Goal: Information Seeking & Learning: Learn about a topic

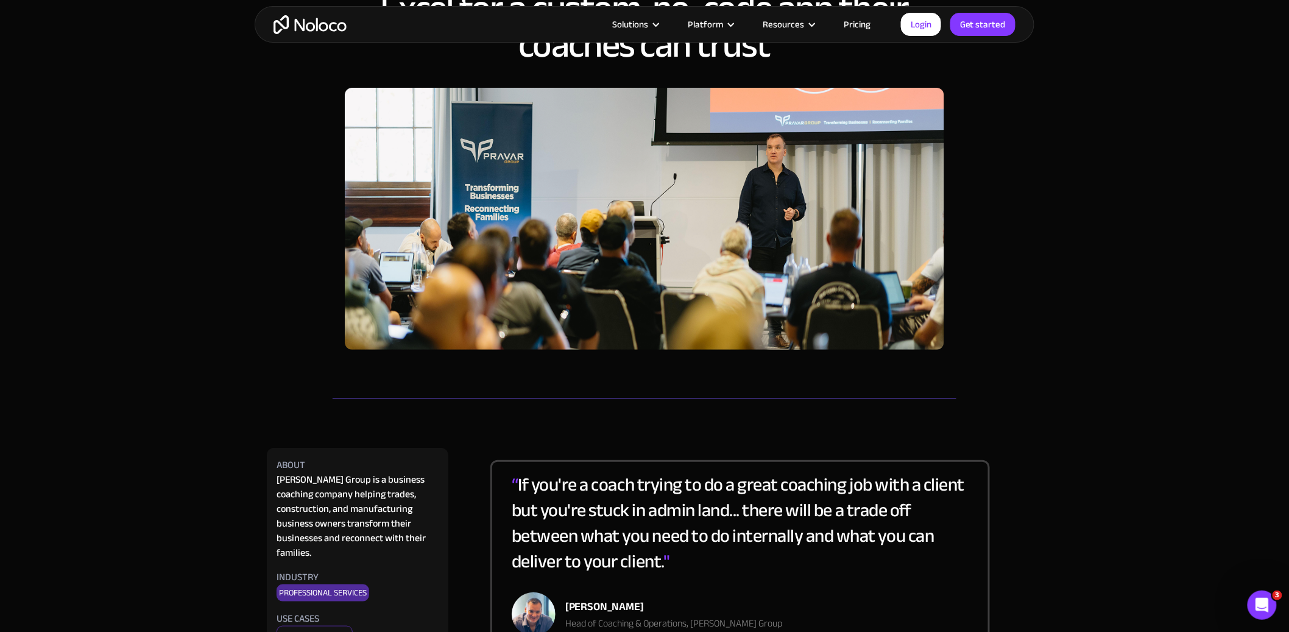
scroll to position [217, 0]
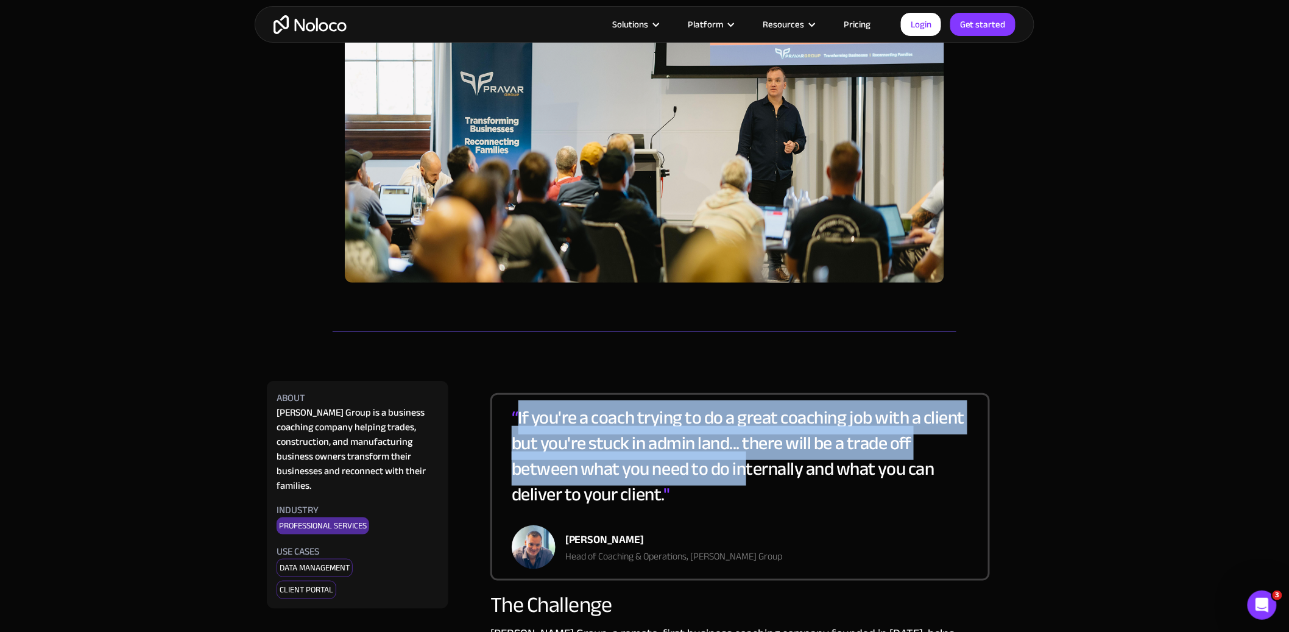
drag, startPoint x: 517, startPoint y: 415, endPoint x: 745, endPoint y: 465, distance: 233.3
click at [746, 465] on div "“ If you're a coach trying to do a great coaching job with a client but you're …" at bounding box center [740, 465] width 457 height 121
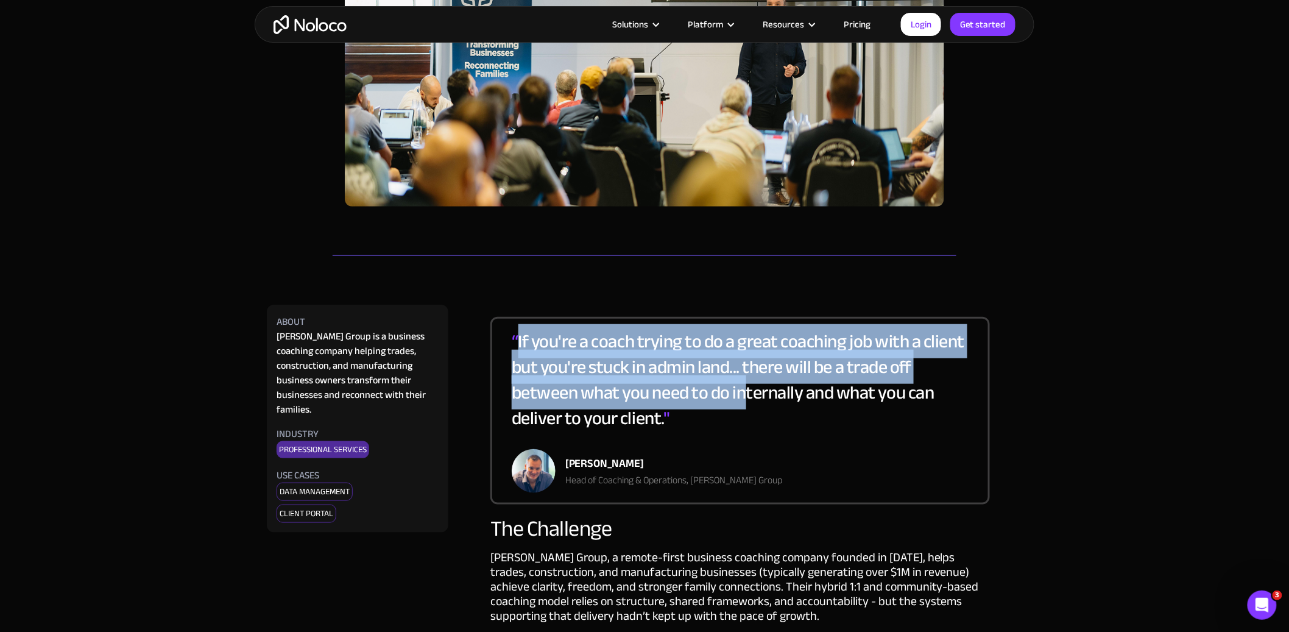
scroll to position [363, 0]
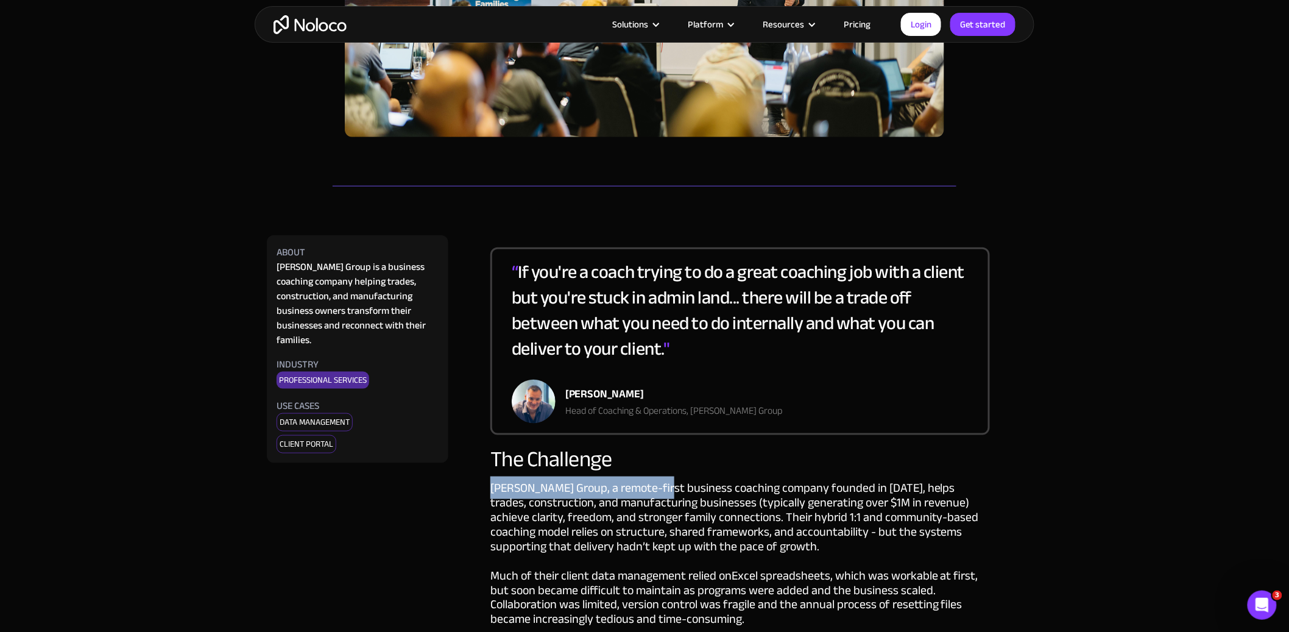
drag, startPoint x: 491, startPoint y: 486, endPoint x: 660, endPoint y: 493, distance: 168.9
click at [660, 493] on div "[PERSON_NAME] Group, a remote-first business coaching company founded in [DATE]…" at bounding box center [740, 598] width 500 height 235
click at [768, 490] on div "[PERSON_NAME] Group, a remote-first business coaching company founded in [DATE]…" at bounding box center [740, 598] width 500 height 235
drag, startPoint x: 761, startPoint y: 487, endPoint x: 791, endPoint y: 486, distance: 29.9
click at [791, 486] on div "[PERSON_NAME] Group, a remote-first business coaching company founded in [DATE]…" at bounding box center [740, 598] width 500 height 235
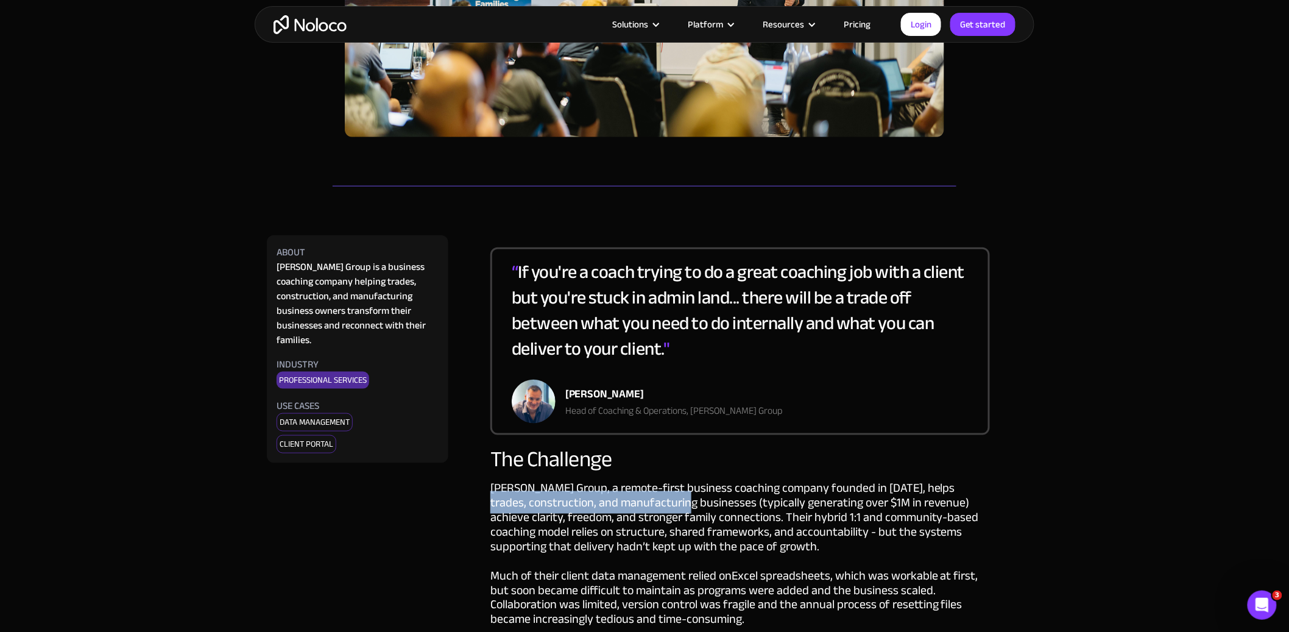
drag, startPoint x: 487, startPoint y: 503, endPoint x: 701, endPoint y: 502, distance: 213.8
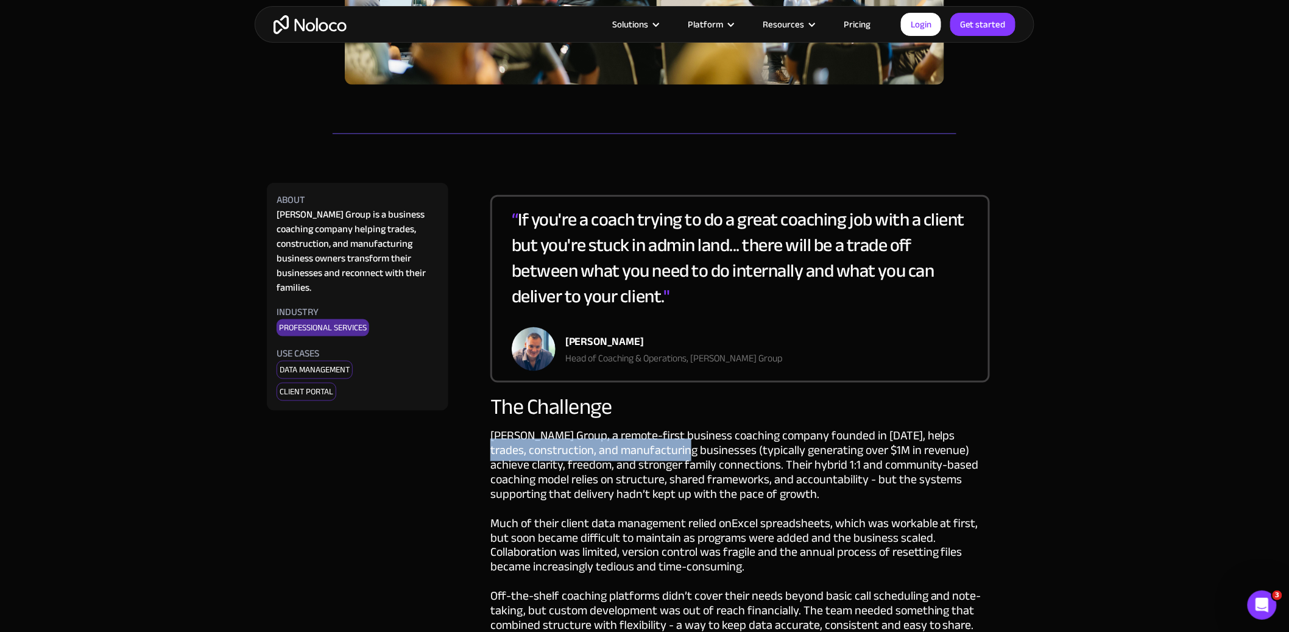
scroll to position [480, 0]
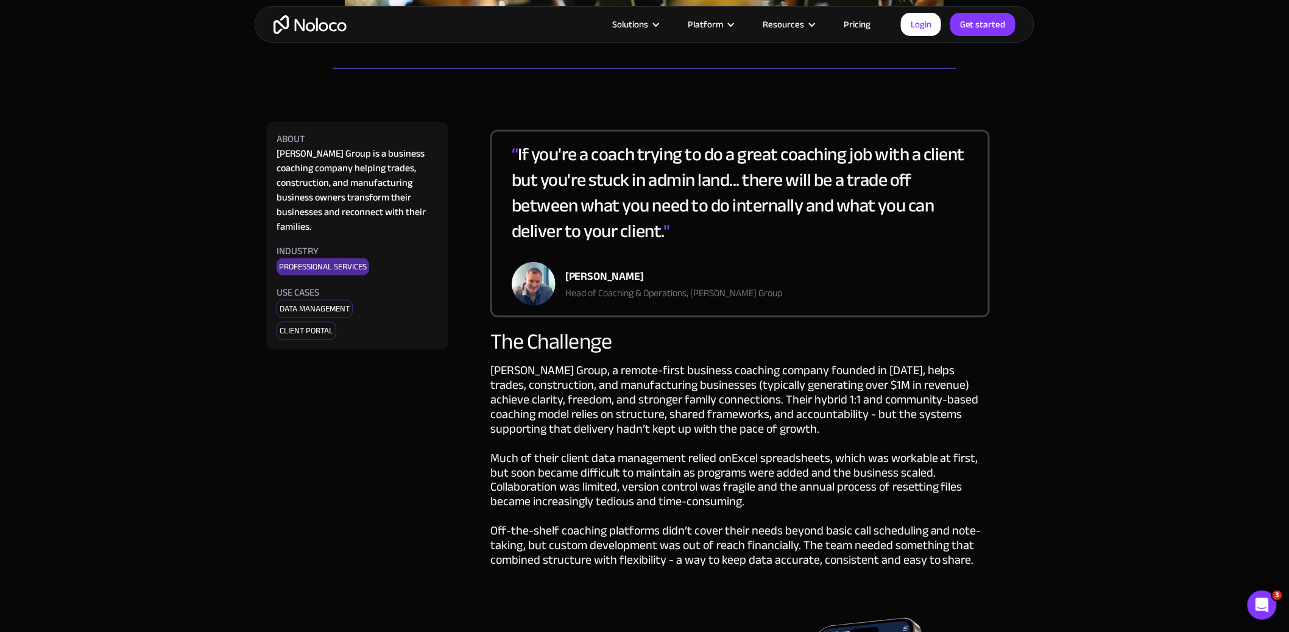
drag, startPoint x: 495, startPoint y: 450, endPoint x: 720, endPoint y: 459, distance: 225.6
click at [720, 459] on div "[PERSON_NAME] Group, a remote-first business coaching company founded in [DATE]…" at bounding box center [740, 480] width 500 height 235
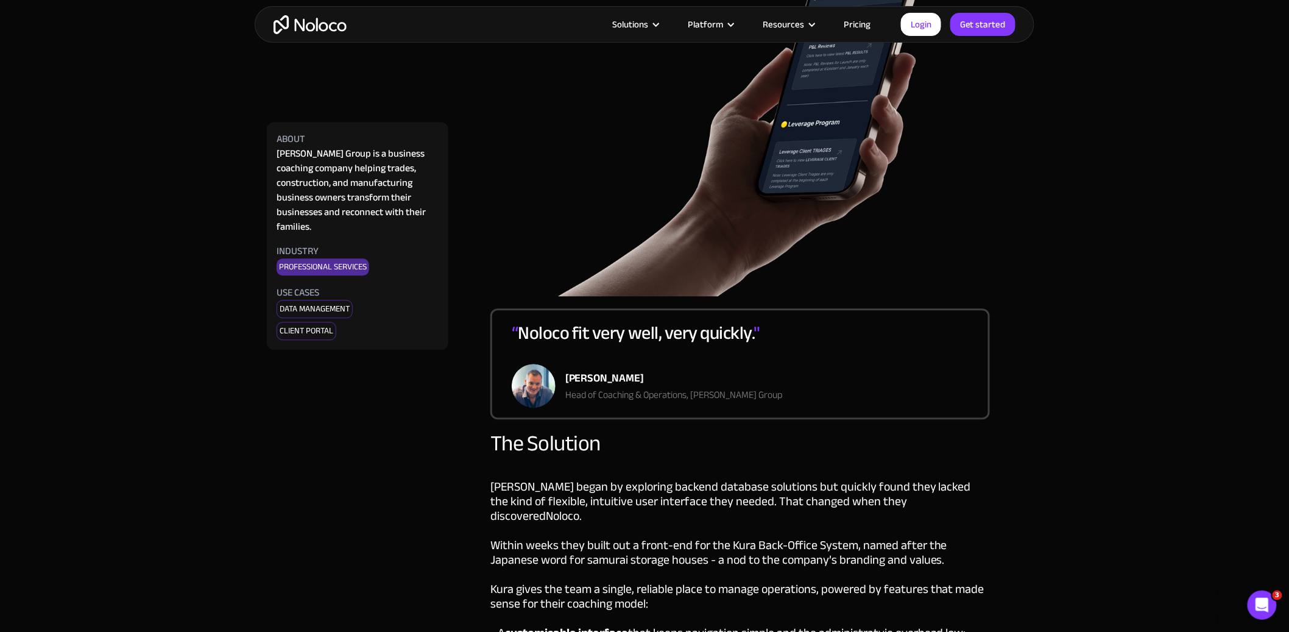
scroll to position [1331, 0]
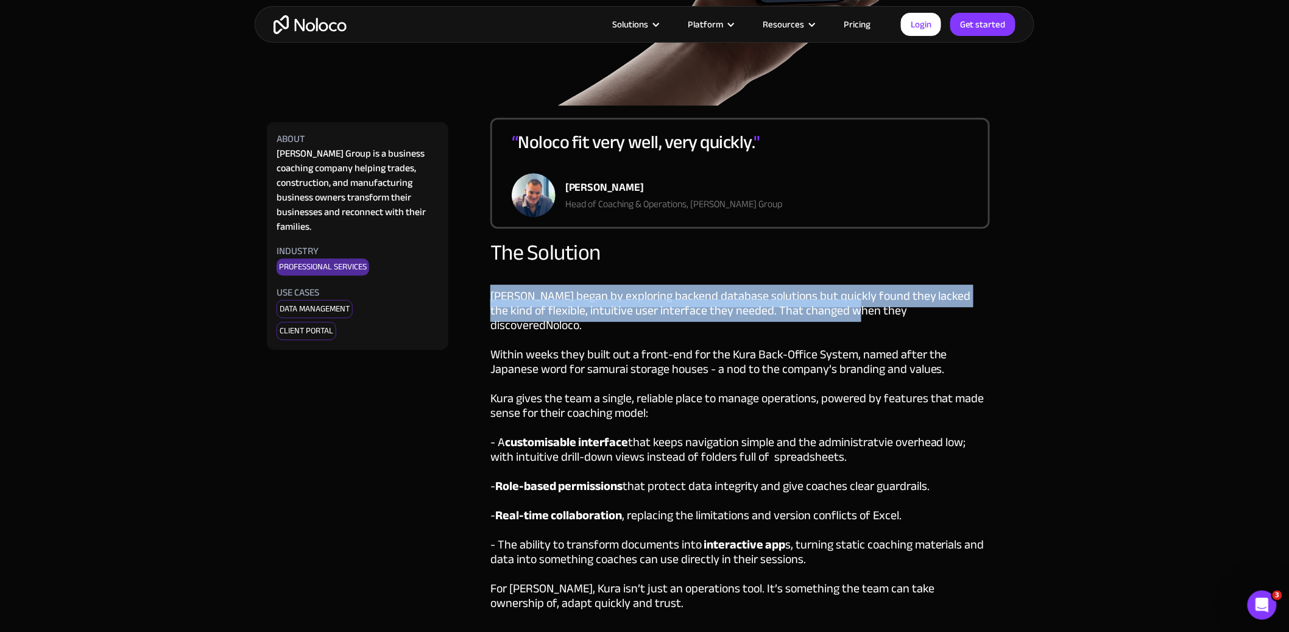
drag, startPoint x: 492, startPoint y: 291, endPoint x: 791, endPoint y: 318, distance: 300.3
click at [838, 306] on div "[PERSON_NAME] began by exploring backend database solutions but quickly found t…" at bounding box center [740, 457] width 500 height 367
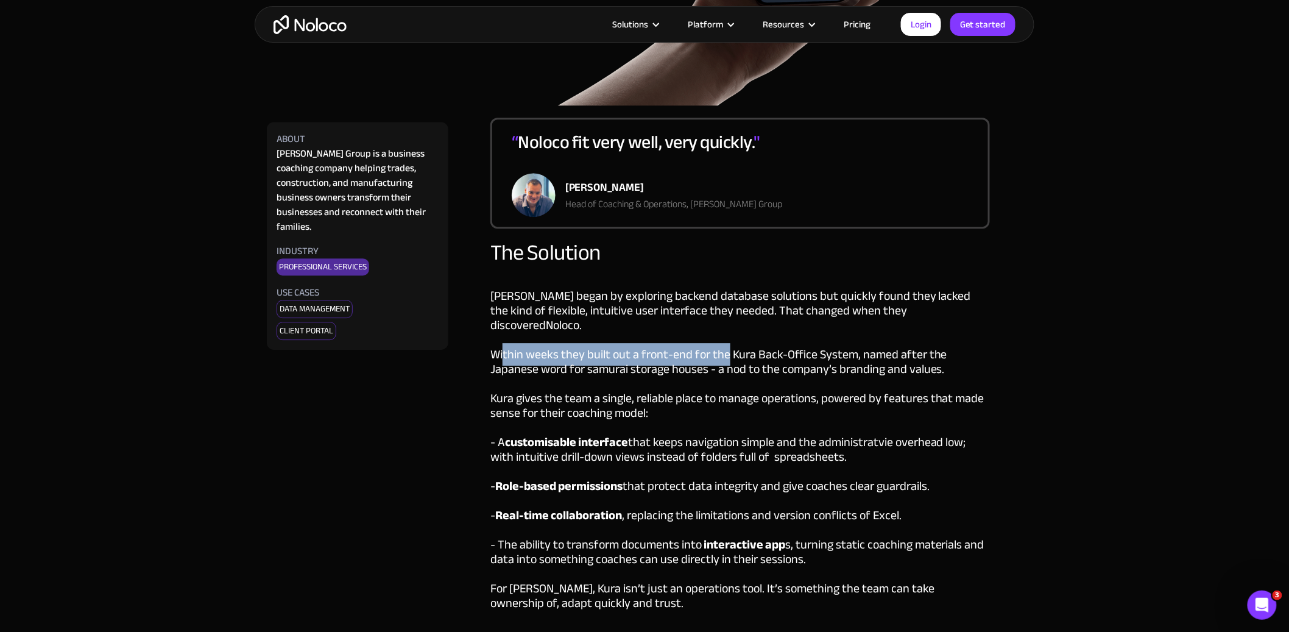
drag, startPoint x: 503, startPoint y: 336, endPoint x: 724, endPoint y: 344, distance: 220.7
click at [724, 344] on div "[PERSON_NAME] began by exploring backend database solutions but quickly found t…" at bounding box center [740, 457] width 500 height 367
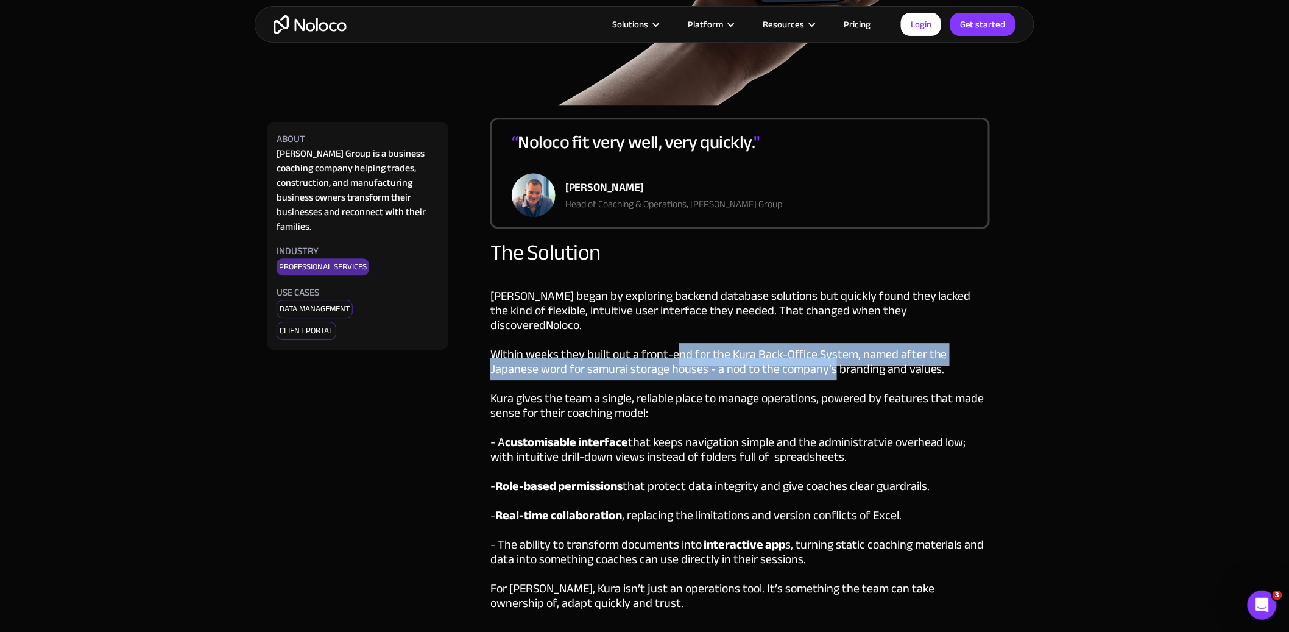
drag, startPoint x: 675, startPoint y: 338, endPoint x: 767, endPoint y: 348, distance: 92.6
click at [782, 350] on div "[PERSON_NAME] began by exploring backend database solutions but quickly found t…" at bounding box center [740, 457] width 500 height 367
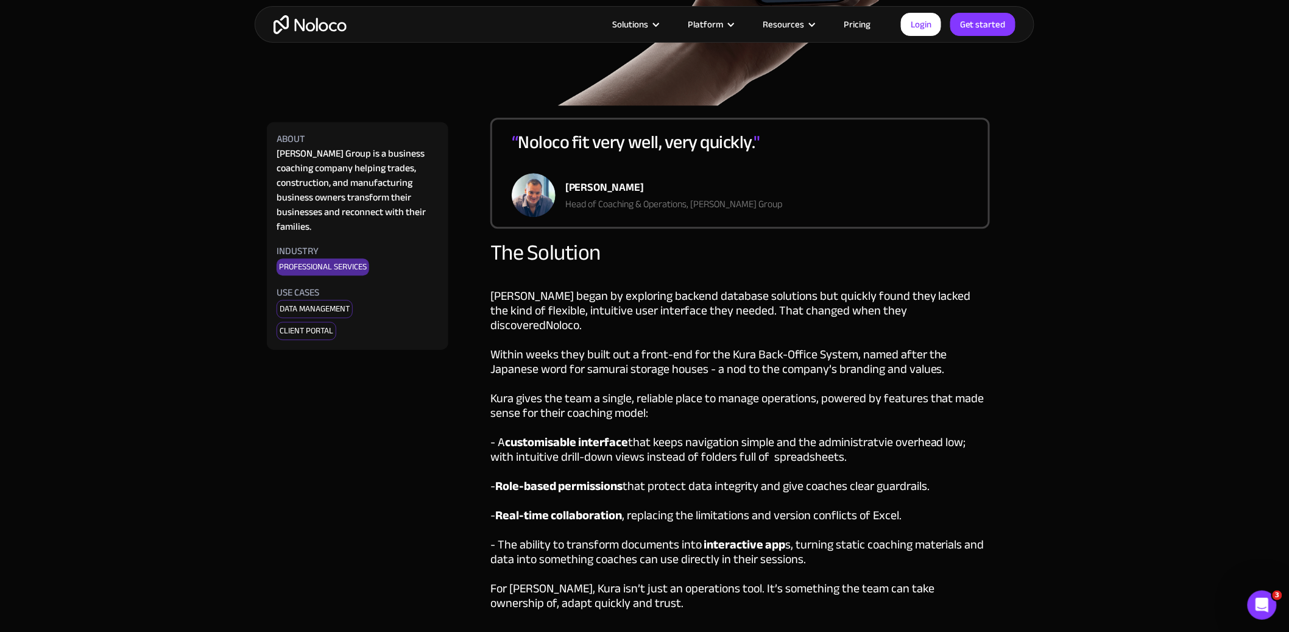
drag, startPoint x: 556, startPoint y: 336, endPoint x: 548, endPoint y: 339, distance: 8.3
click at [557, 336] on div "[PERSON_NAME] began by exploring backend database solutions but quickly found t…" at bounding box center [740, 457] width 500 height 367
drag, startPoint x: 525, startPoint y: 349, endPoint x: 618, endPoint y: 352, distance: 93.3
click at [618, 352] on div "[PERSON_NAME] began by exploring backend database solutions but quickly found t…" at bounding box center [740, 457] width 500 height 367
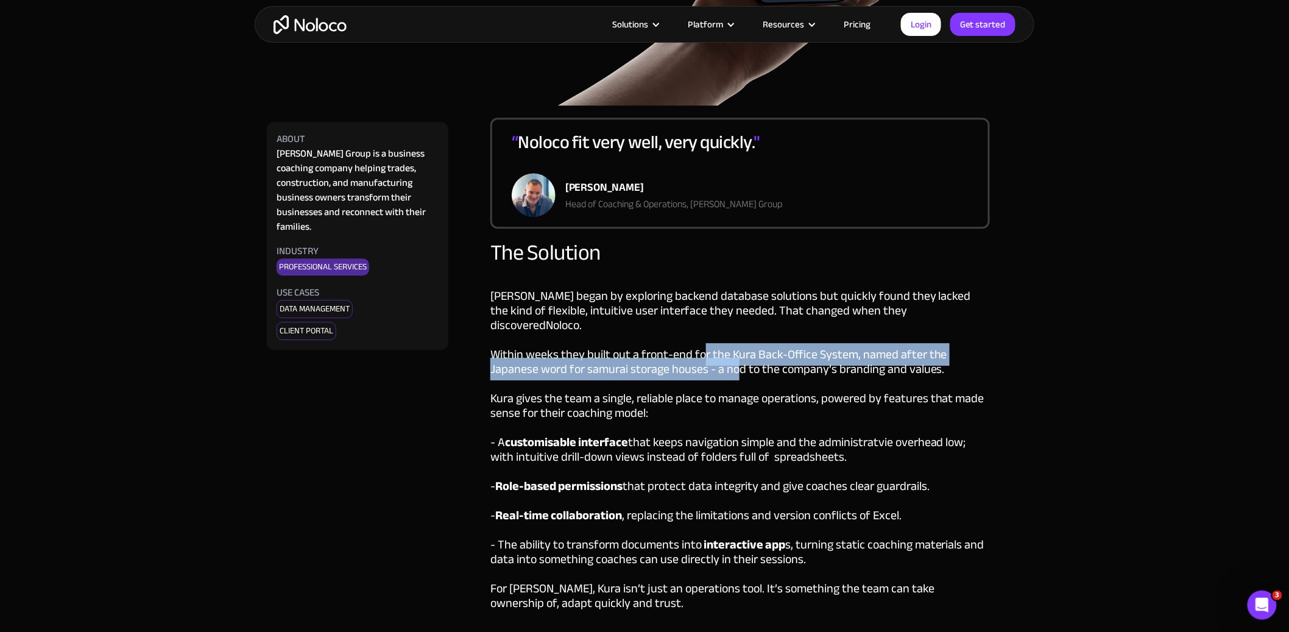
drag, startPoint x: 690, startPoint y: 349, endPoint x: 705, endPoint y: 348, distance: 14.6
click at [705, 348] on div "[PERSON_NAME] began by exploring backend database solutions but quickly found t…" at bounding box center [740, 457] width 500 height 367
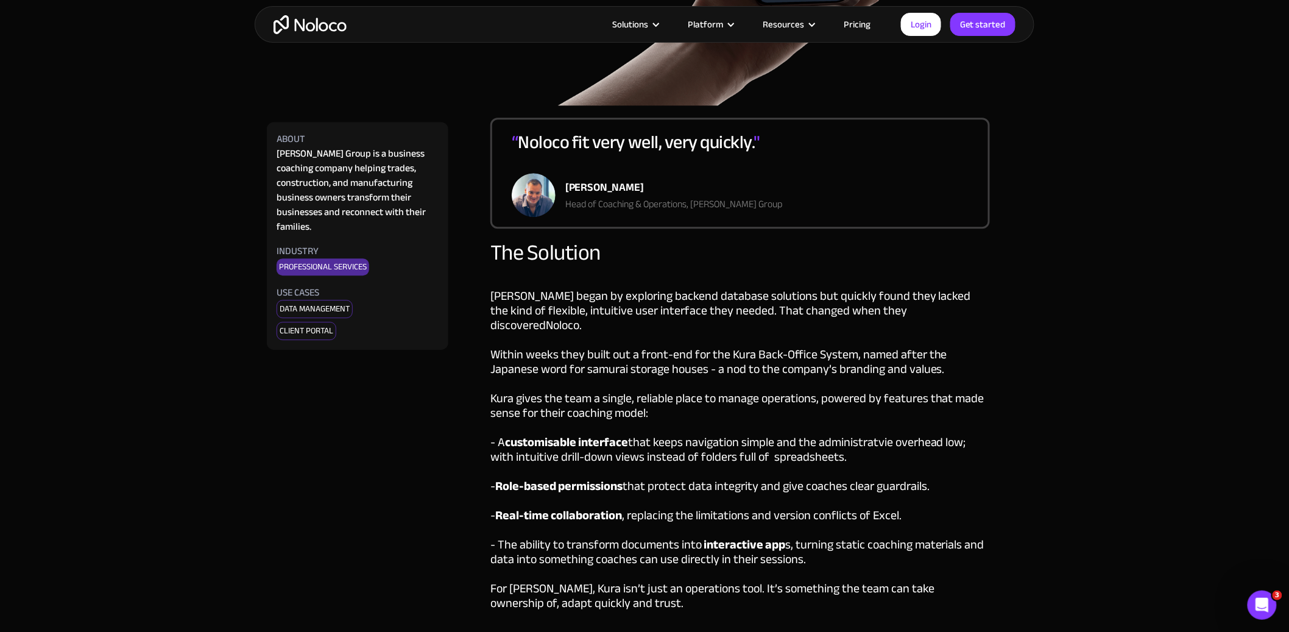
click at [593, 341] on div "[PERSON_NAME] began by exploring backend database solutions but quickly found t…" at bounding box center [740, 457] width 500 height 367
drag, startPoint x: 506, startPoint y: 334, endPoint x: 665, endPoint y: 330, distance: 158.4
click at [665, 330] on div "[PERSON_NAME] began by exploring backend database solutions but quickly found t…" at bounding box center [740, 457] width 500 height 367
click at [692, 340] on div "[PERSON_NAME] began by exploring backend database solutions but quickly found t…" at bounding box center [740, 457] width 500 height 367
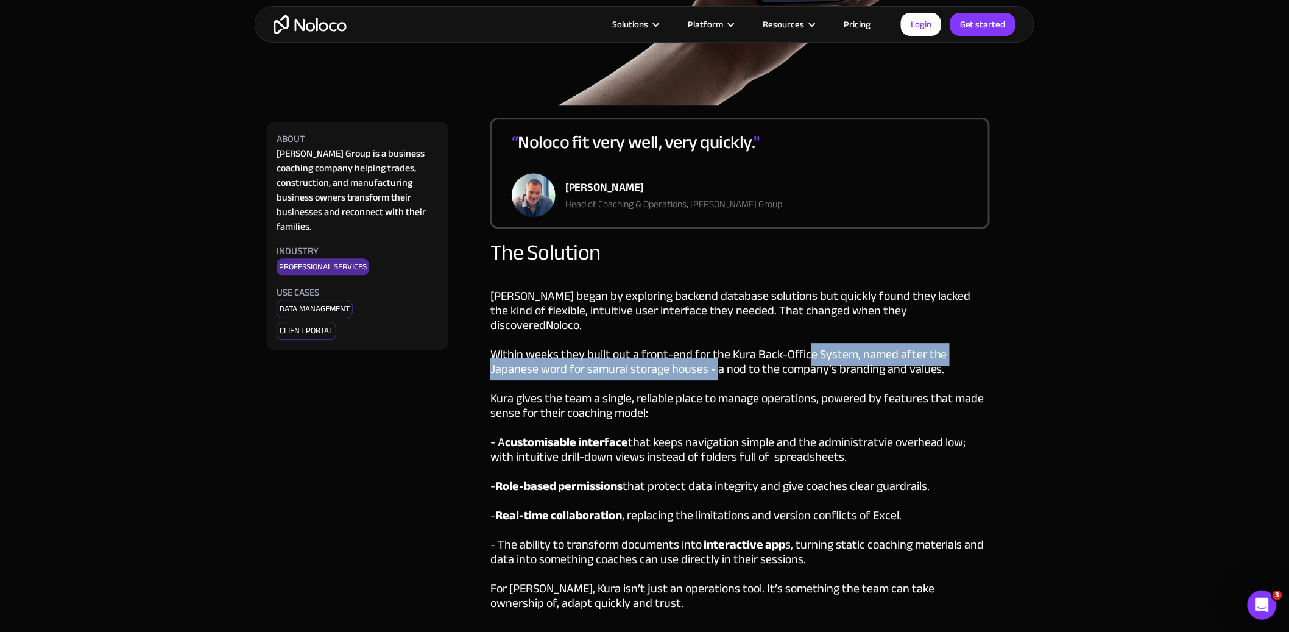
drag, startPoint x: 676, startPoint y: 353, endPoint x: 807, endPoint y: 348, distance: 131.1
click at [807, 348] on div "[PERSON_NAME] began by exploring backend database solutions but quickly found t…" at bounding box center [740, 457] width 500 height 367
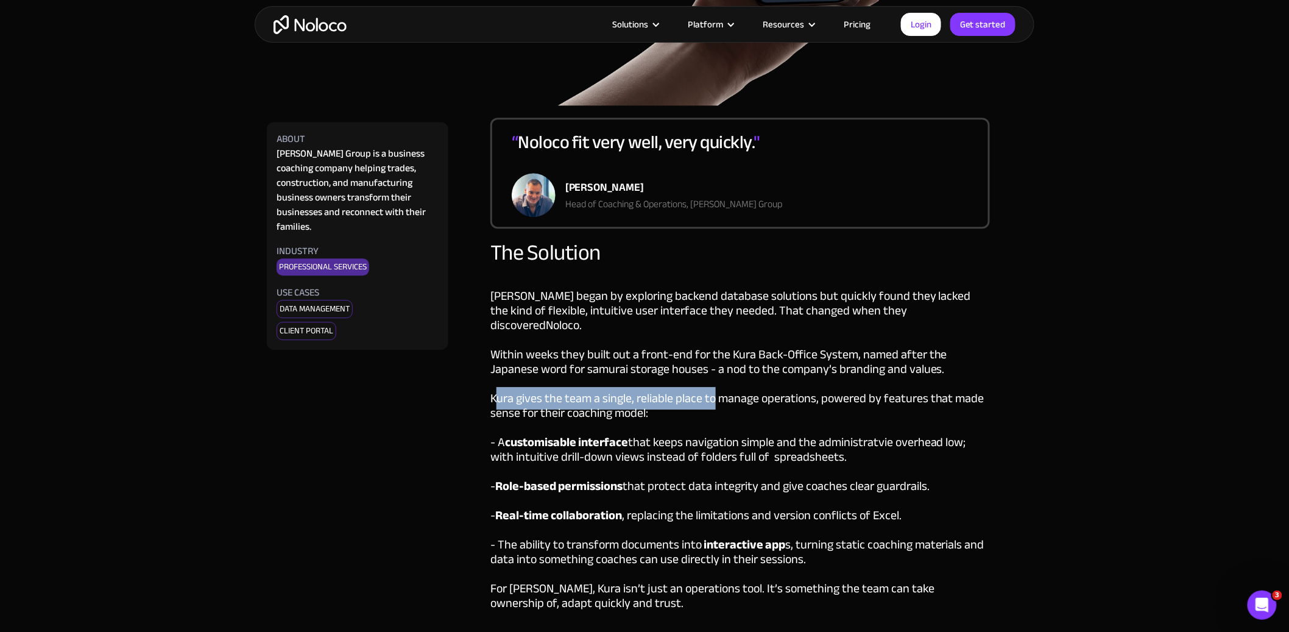
drag, startPoint x: 495, startPoint y: 381, endPoint x: 715, endPoint y: 387, distance: 220.6
click at [715, 387] on div "[PERSON_NAME] began by exploring backend database solutions but quickly found t…" at bounding box center [740, 457] width 500 height 367
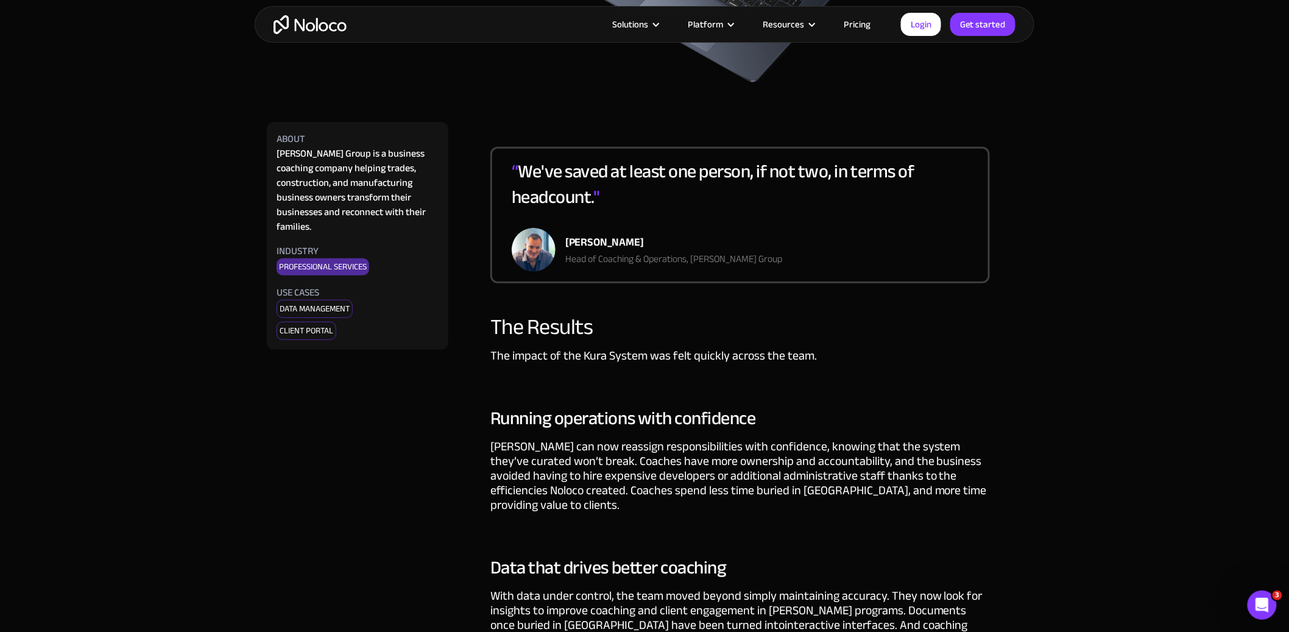
scroll to position [2466, 0]
